Goal: Information Seeking & Learning: Learn about a topic

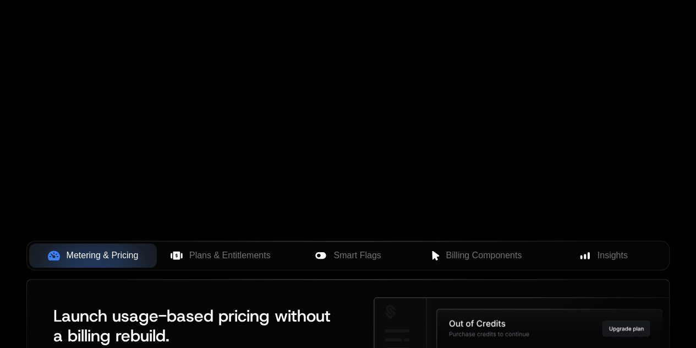
scroll to position [274, 0]
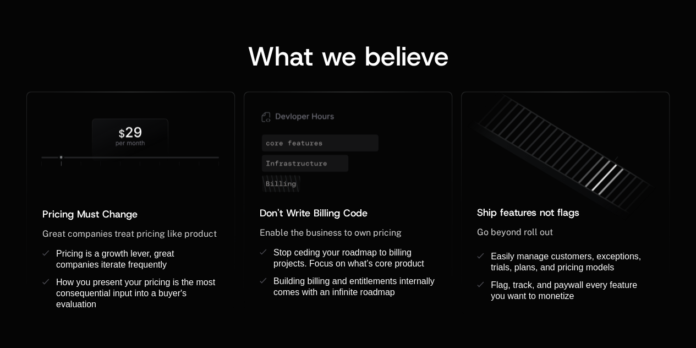
scroll to position [882, 0]
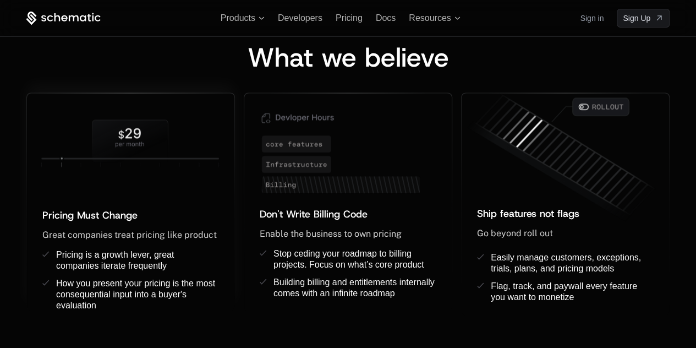
drag, startPoint x: 64, startPoint y: 156, endPoint x: 121, endPoint y: 151, distance: 57.4
drag, startPoint x: 124, startPoint y: 163, endPoint x: 133, endPoint y: 161, distance: 9.1
click at [133, 161] on icon at bounding box center [130, 144] width 207 height 68
drag, startPoint x: 156, startPoint y: 160, endPoint x: 178, endPoint y: 159, distance: 21.5
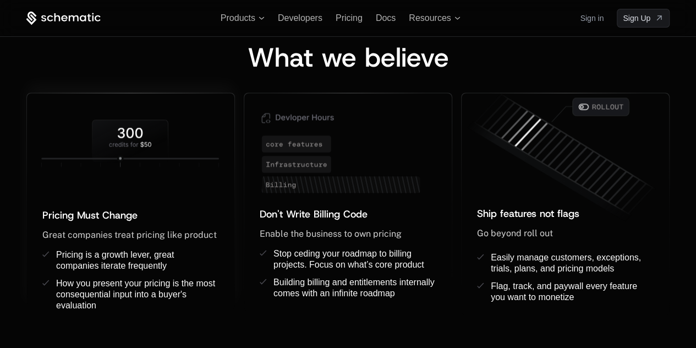
click at [174, 159] on icon at bounding box center [130, 144] width 207 height 68
click at [178, 159] on icon at bounding box center [130, 144] width 207 height 68
drag, startPoint x: 179, startPoint y: 159, endPoint x: 188, endPoint y: 159, distance: 8.8
click at [184, 159] on icon at bounding box center [130, 144] width 207 height 68
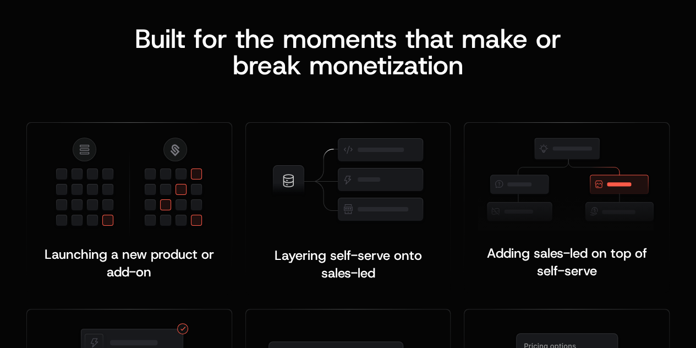
scroll to position [2112, 0]
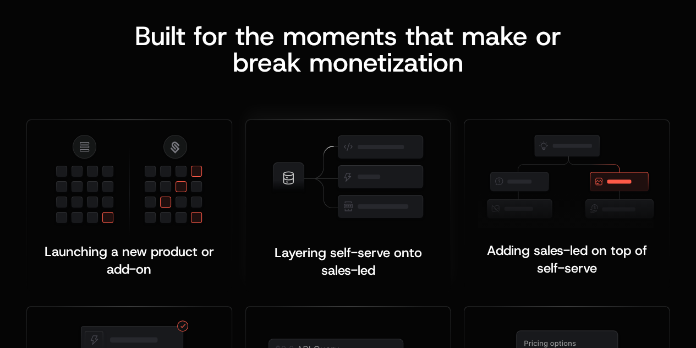
click at [356, 140] on img at bounding box center [348, 177] width 156 height 89
click at [356, 139] on img at bounding box center [348, 177] width 156 height 89
click at [357, 139] on img at bounding box center [348, 177] width 156 height 89
click at [556, 184] on img at bounding box center [567, 180] width 178 height 95
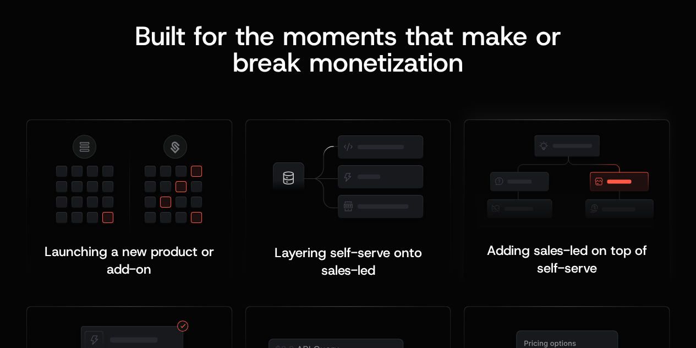
click at [568, 242] on span "Adding sales-led on top of self-serve" at bounding box center [569, 259] width 164 height 35
click at [576, 242] on span "Adding sales-led on top of self-serve" at bounding box center [569, 259] width 164 height 35
click at [597, 155] on img at bounding box center [567, 180] width 178 height 95
click at [514, 133] on img at bounding box center [567, 180] width 178 height 95
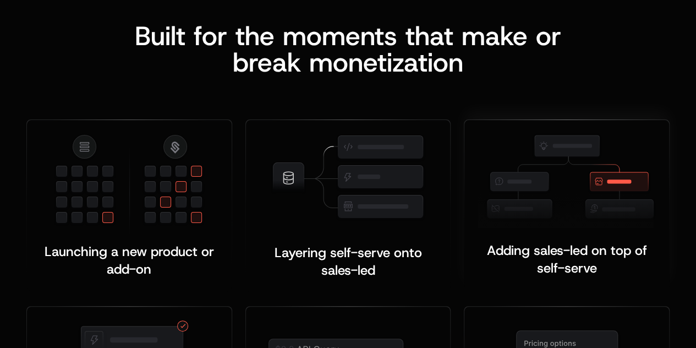
click at [515, 133] on img at bounding box center [567, 180] width 178 height 95
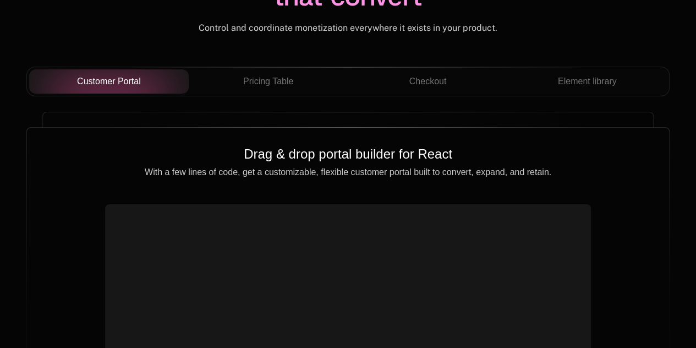
scroll to position [3897, 0]
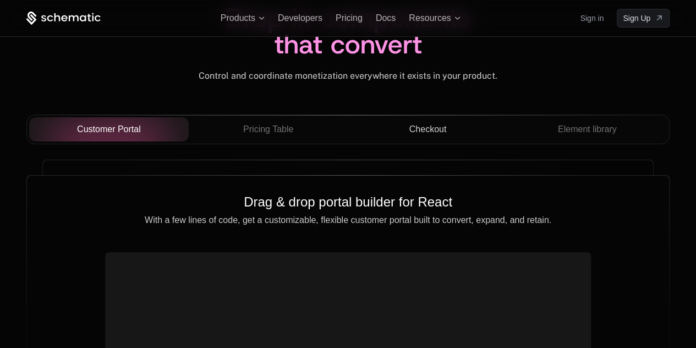
click at [437, 117] on button "Checkout" at bounding box center [428, 129] width 160 height 24
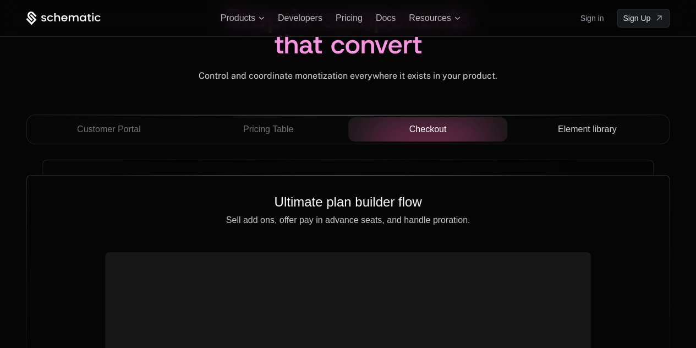
click at [565, 117] on button "Element library" at bounding box center [587, 129] width 160 height 24
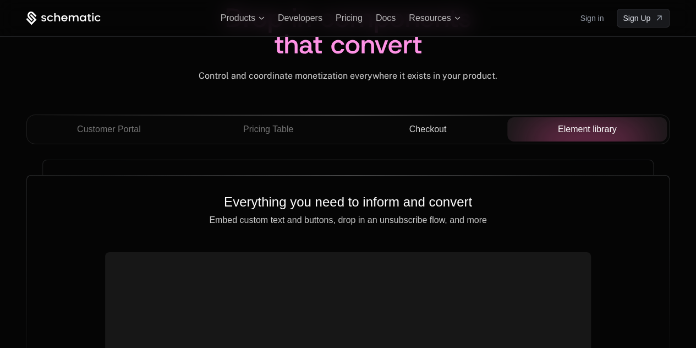
drag, startPoint x: 451, startPoint y: 107, endPoint x: 440, endPoint y: 100, distance: 13.4
click at [440, 117] on button "Checkout" at bounding box center [428, 129] width 160 height 24
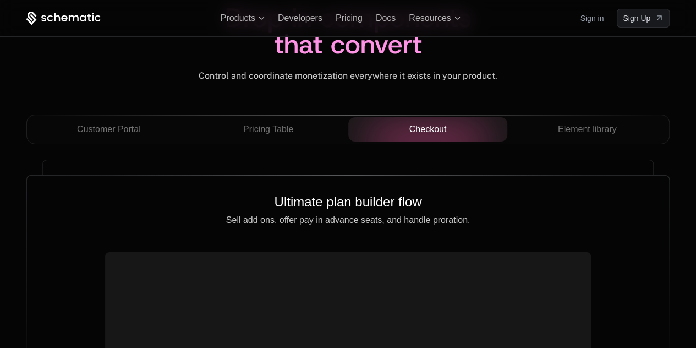
drag, startPoint x: 439, startPoint y: 100, endPoint x: 359, endPoint y: 96, distance: 79.9
click at [382, 123] on div "Checkout" at bounding box center [428, 129] width 142 height 13
drag, startPoint x: 324, startPoint y: 93, endPoint x: 312, endPoint y: 94, distance: 12.2
click at [314, 117] on button "Pricing Table" at bounding box center [269, 129] width 160 height 24
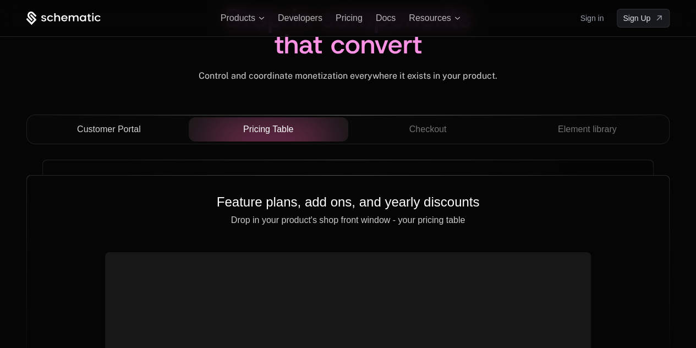
click at [161, 123] on div "Customer Portal" at bounding box center [109, 129] width 142 height 13
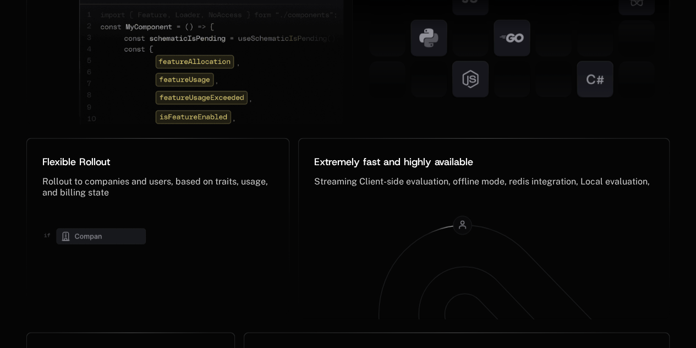
scroll to position [5391, 0]
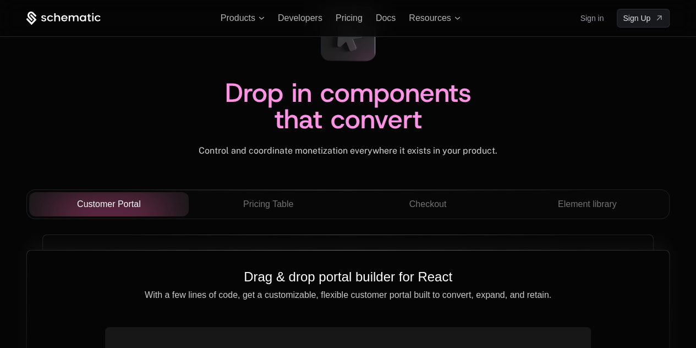
scroll to position [3797, 0]
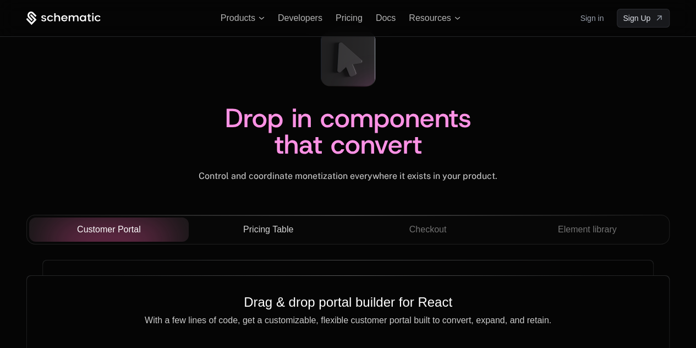
click at [286, 223] on span "Pricing Table" at bounding box center [268, 229] width 50 height 13
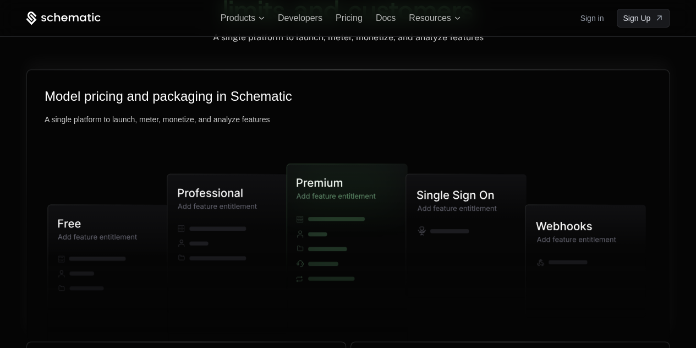
scroll to position [2642, 0]
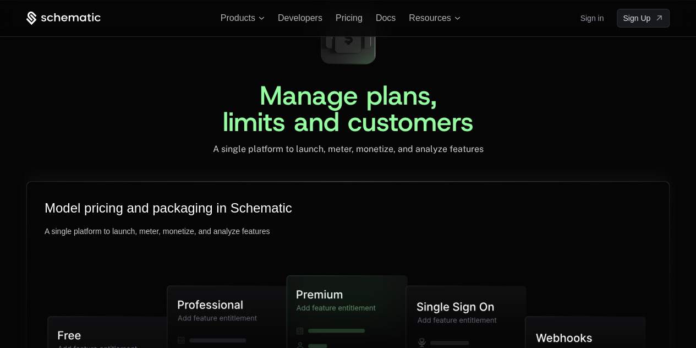
click at [462, 286] on icon at bounding box center [466, 347] width 121 height 123
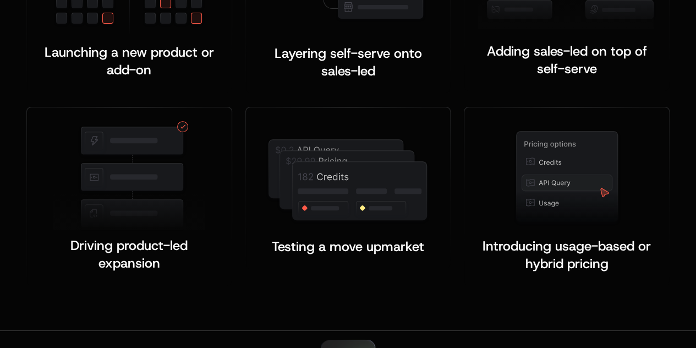
scroll to position [2421, 0]
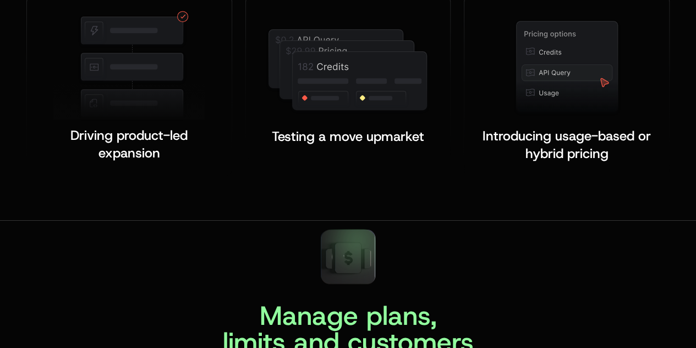
click at [349, 243] on icon at bounding box center [348, 258] width 26 height 30
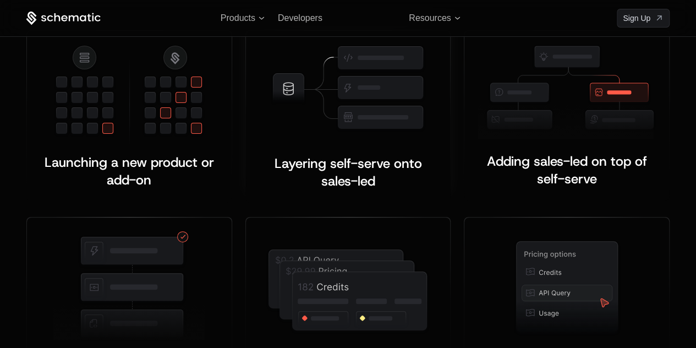
scroll to position [2146, 0]
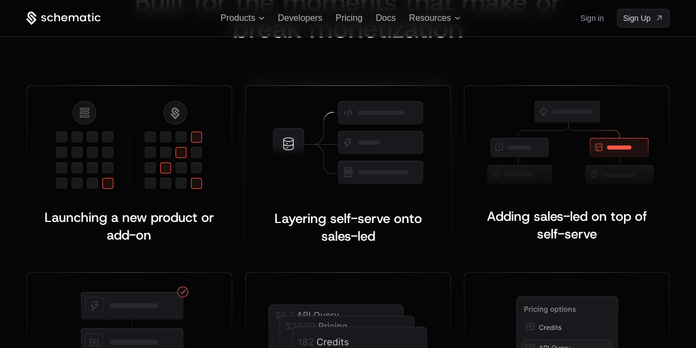
click at [377, 118] on img at bounding box center [348, 143] width 156 height 89
click at [331, 99] on img at bounding box center [348, 143] width 156 height 89
click at [297, 99] on img at bounding box center [348, 143] width 156 height 89
click at [277, 107] on img at bounding box center [348, 143] width 156 height 89
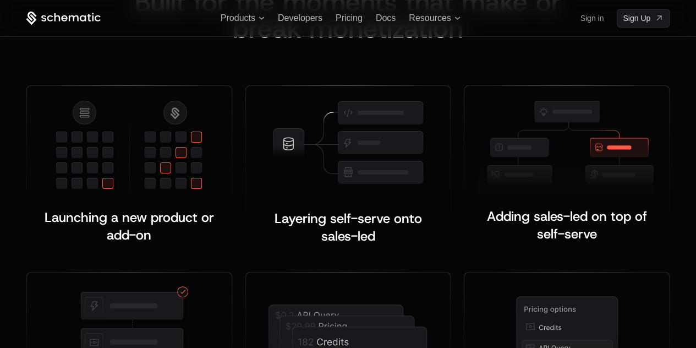
scroll to position [1981, 0]
